Goal: Entertainment & Leisure: Consume media (video, audio)

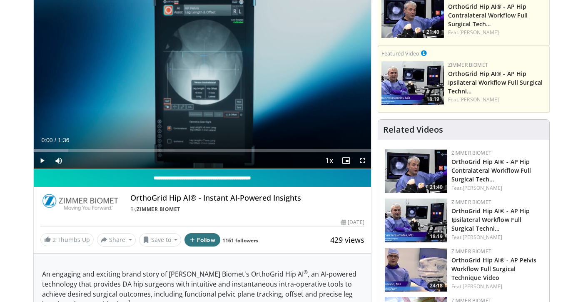
scroll to position [85, 0]
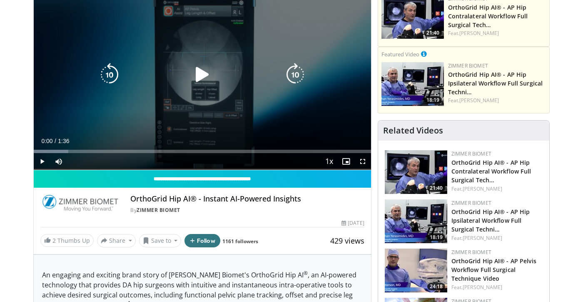
click at [200, 80] on icon "Video Player" at bounding box center [202, 74] width 23 height 23
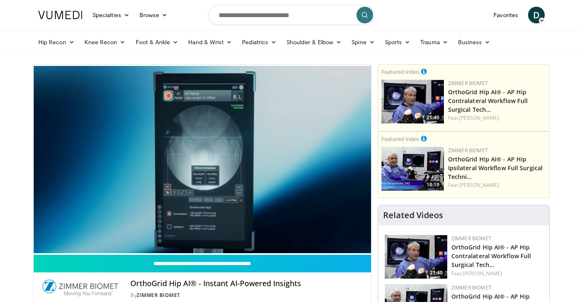
scroll to position [0, 0]
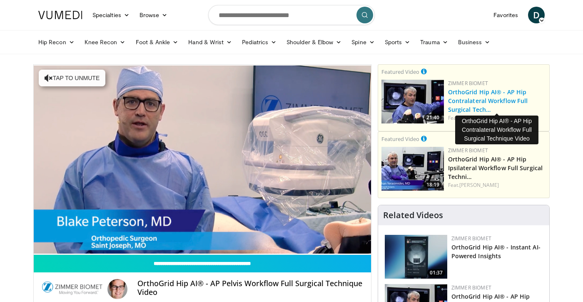
click at [485, 95] on link "OrthoGrid Hip AI® - AP Hip Contralateral Workflow Full Surgical Tech…" at bounding box center [488, 100] width 80 height 25
